Goal: Find specific page/section: Find specific page/section

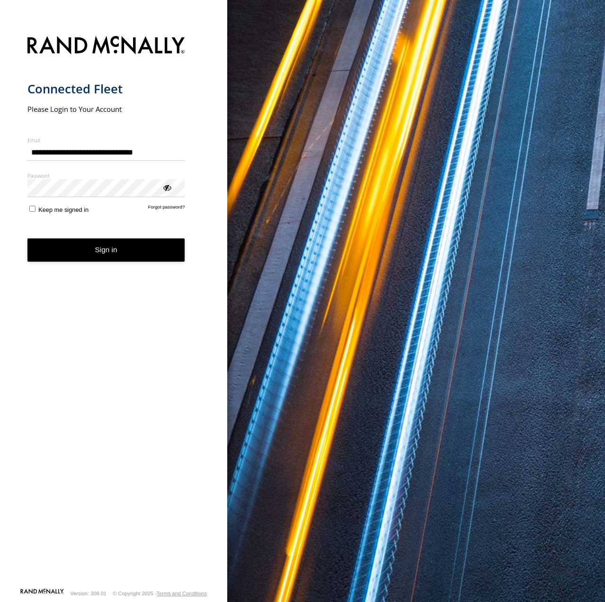
click at [69, 254] on button "Sign in" at bounding box center [106, 249] width 158 height 23
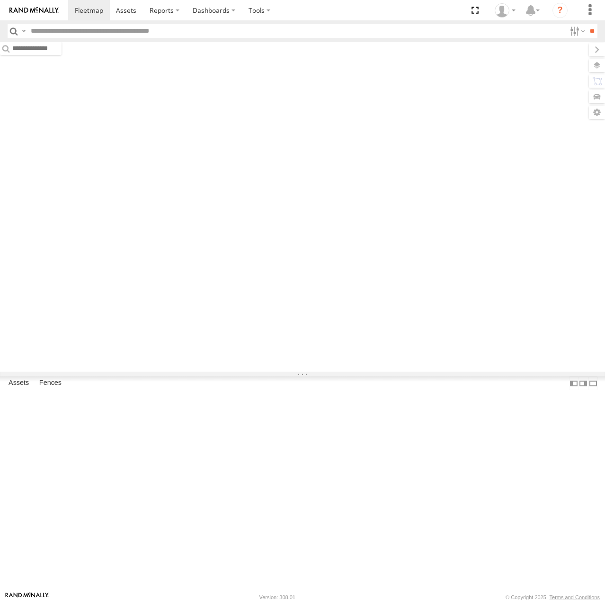
click at [155, 29] on input "text" at bounding box center [296, 31] width 539 height 14
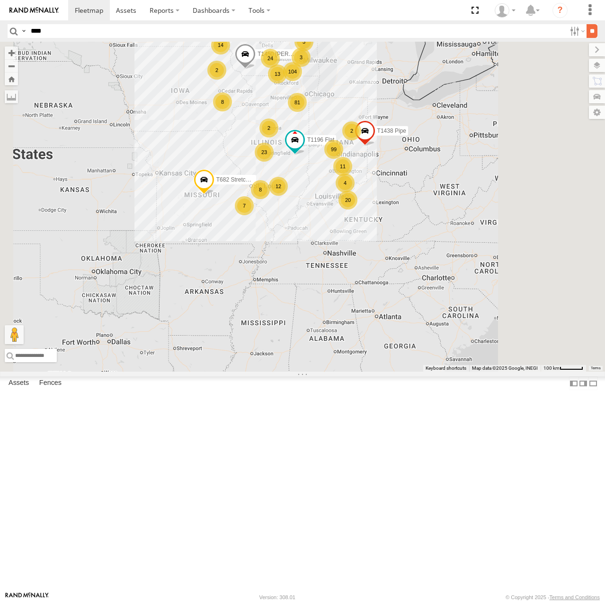
type input "****"
click at [590, 33] on input "**" at bounding box center [592, 31] width 11 height 14
